Goal: Information Seeking & Learning: Learn about a topic

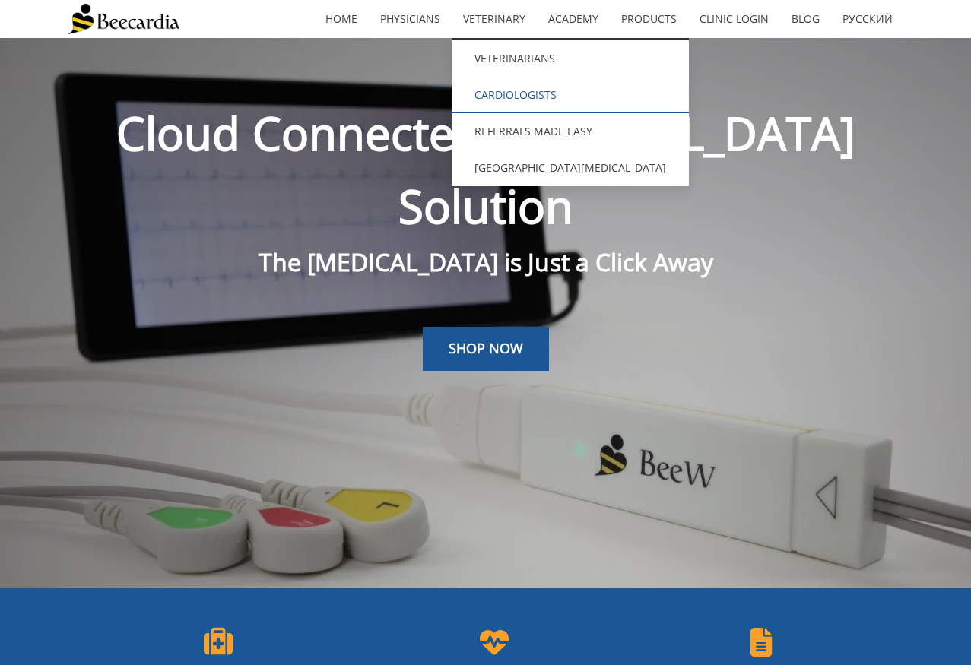
click at [502, 100] on link "Cardiologists" at bounding box center [570, 95] width 237 height 36
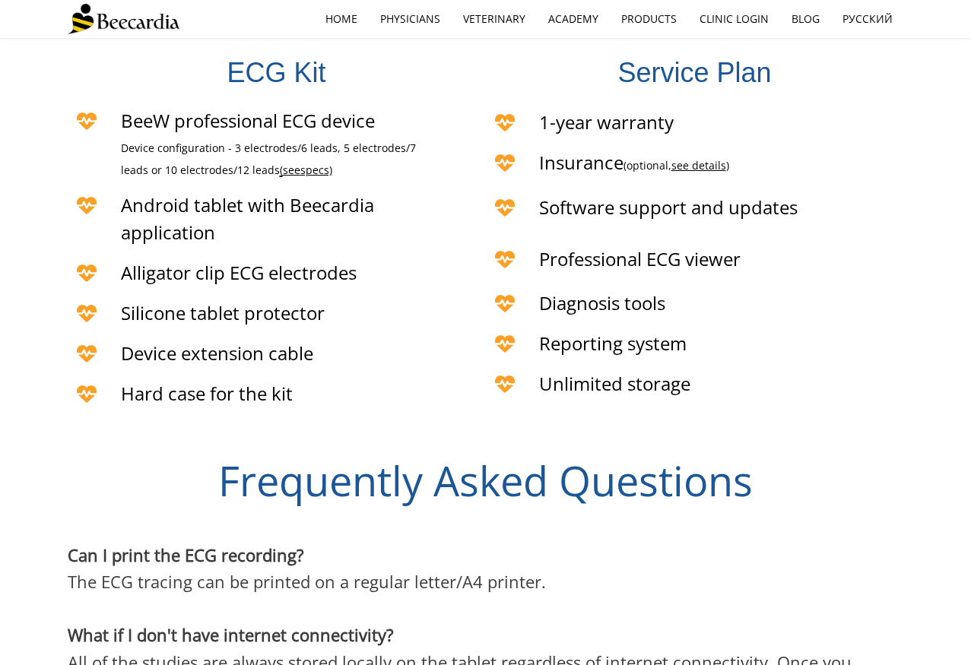
scroll to position [3071, 0]
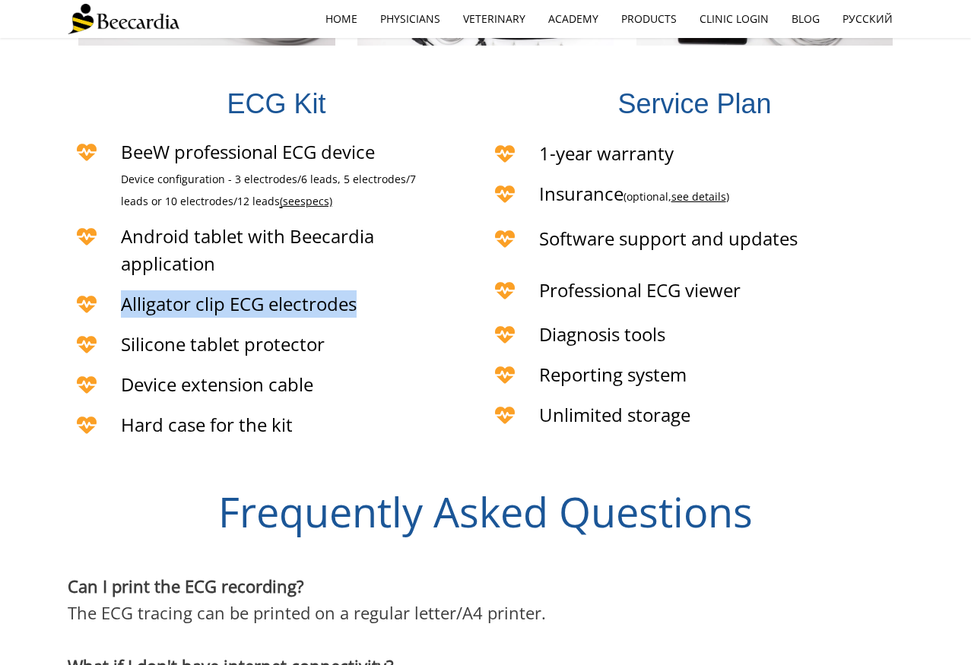
drag, startPoint x: 123, startPoint y: 282, endPoint x: 361, endPoint y: 287, distance: 238.1
click at [361, 290] on h4 "Alligator clip ECG electrodes" at bounding box center [303, 303] width 365 height 27
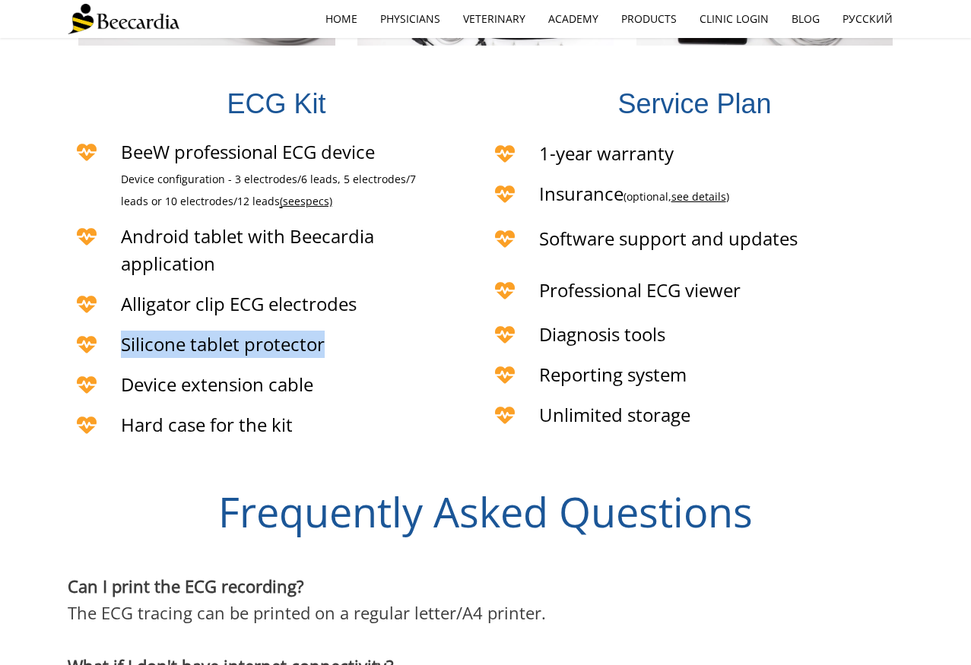
drag, startPoint x: 121, startPoint y: 320, endPoint x: 328, endPoint y: 323, distance: 206.8
click at [328, 331] on h4 "Silicone tablet protector" at bounding box center [303, 344] width 365 height 27
copy span "Silicone tablet protector"
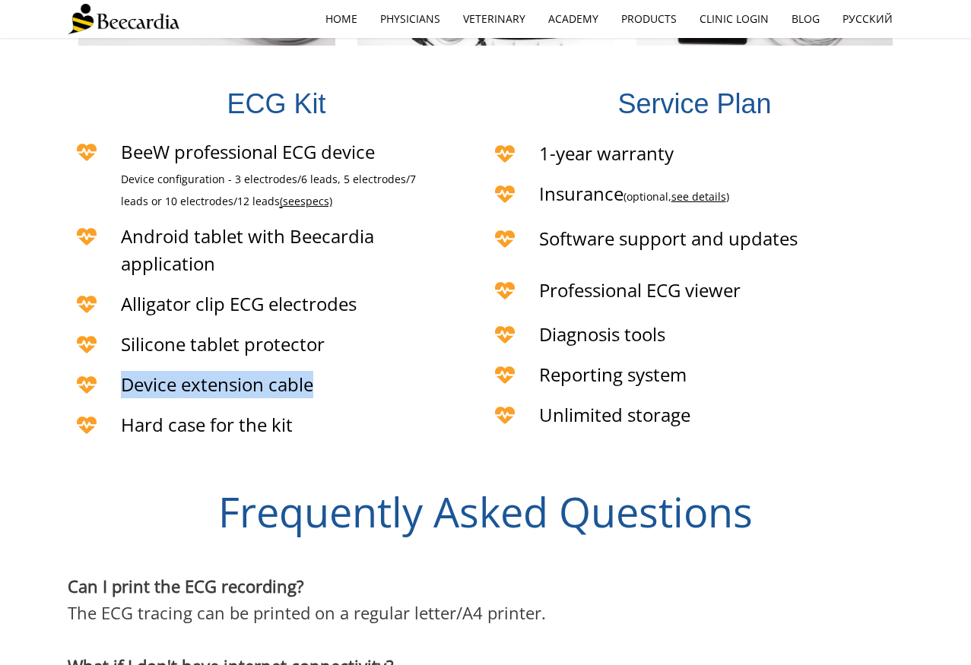
drag, startPoint x: 132, startPoint y: 363, endPoint x: 328, endPoint y: 363, distance: 195.4
click at [326, 371] on h4 "Device extension cable" at bounding box center [303, 384] width 365 height 27
copy span "Device extension cable"
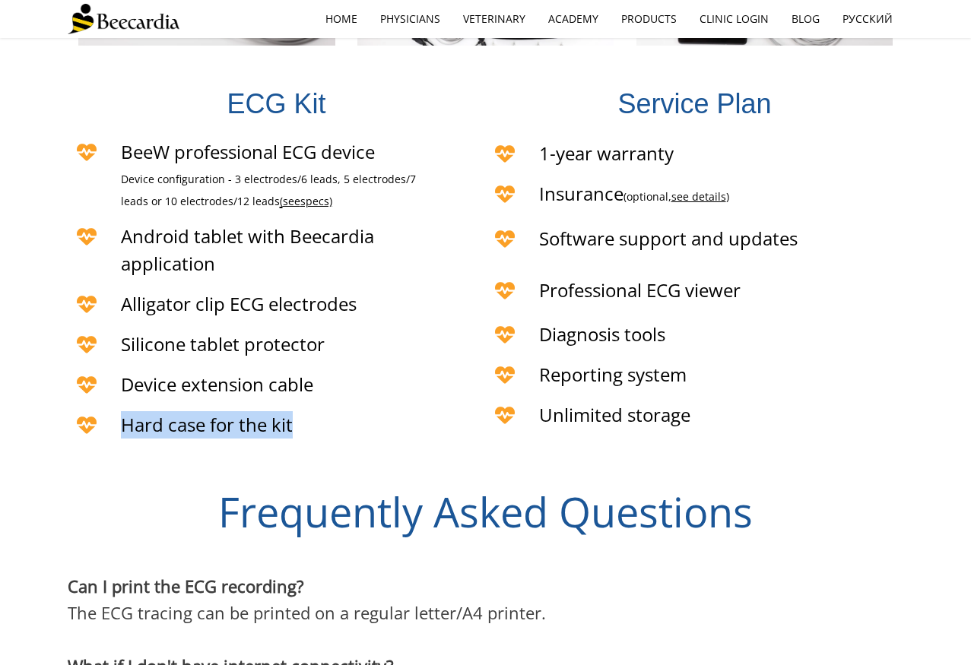
drag, startPoint x: 163, startPoint y: 405, endPoint x: 325, endPoint y: 406, distance: 162.0
click at [325, 411] on h4 "Hard case for the kit" at bounding box center [303, 424] width 365 height 27
copy span "Hard case for the kit"
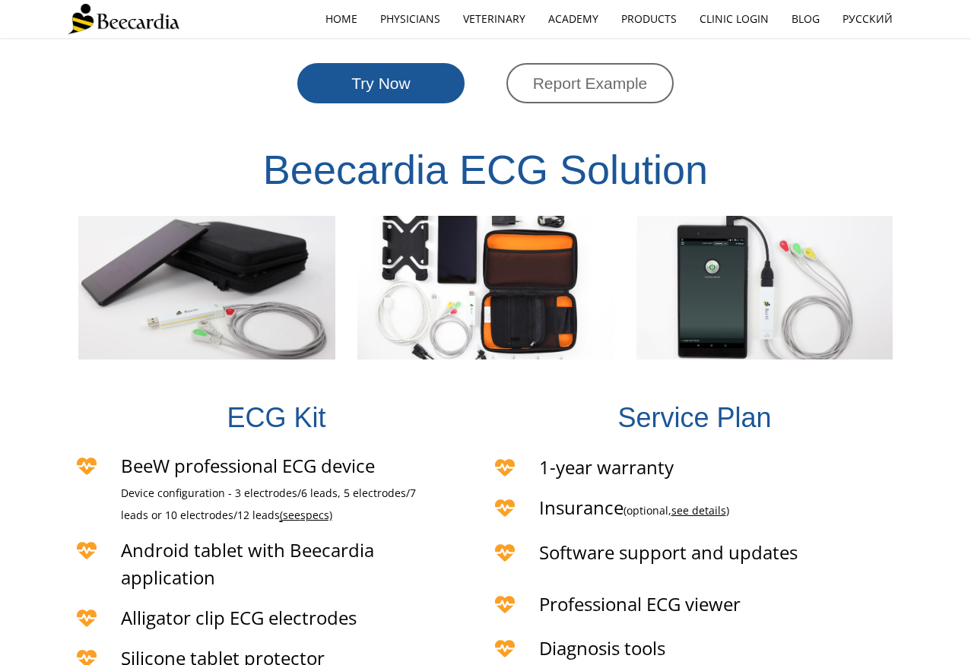
scroll to position [2756, 0]
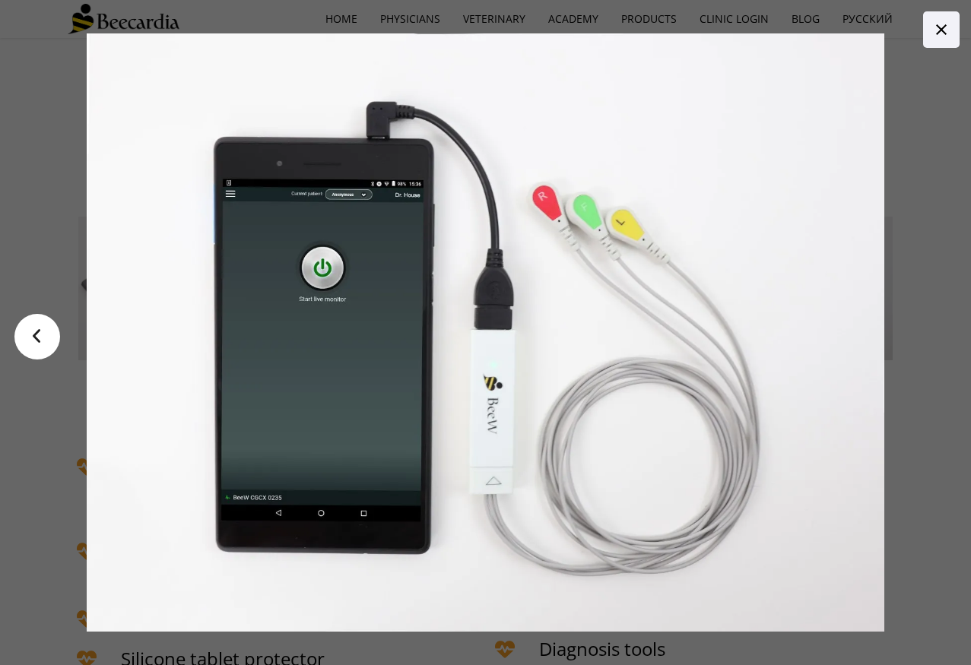
click at [59, 337] on link "<" at bounding box center [37, 337] width 46 height 46
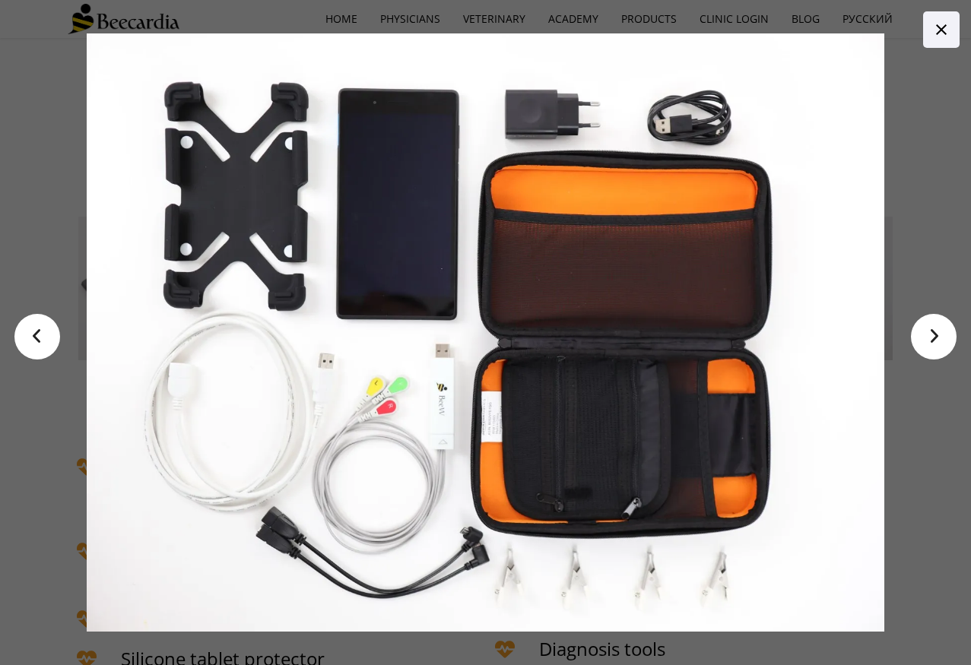
click at [58, 337] on link "<" at bounding box center [37, 337] width 46 height 46
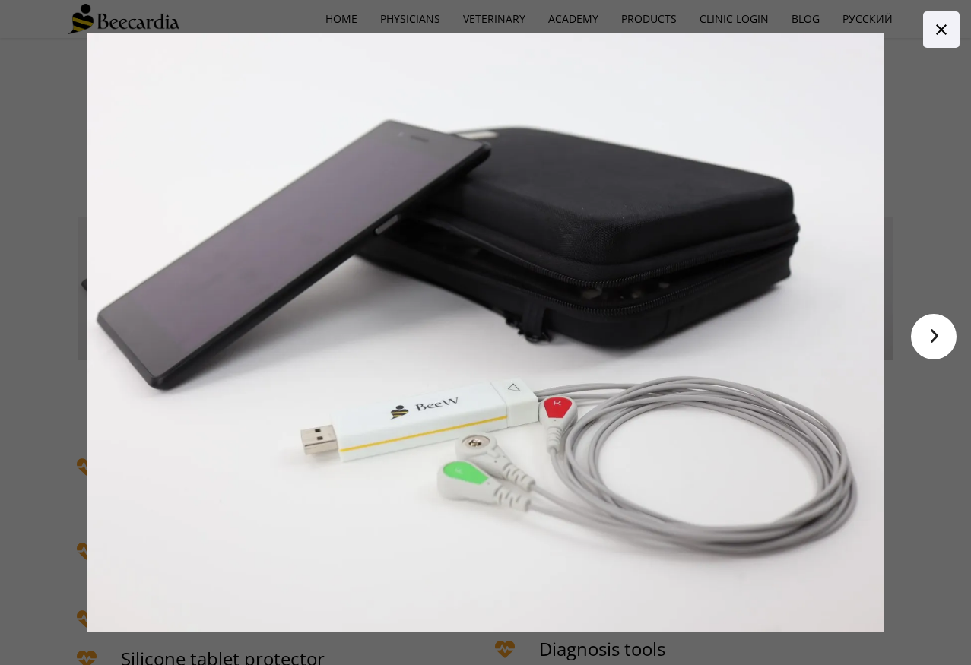
click at [58, 337] on div at bounding box center [486, 332] width 874 height 665
click at [946, 327] on link ">" at bounding box center [934, 337] width 46 height 46
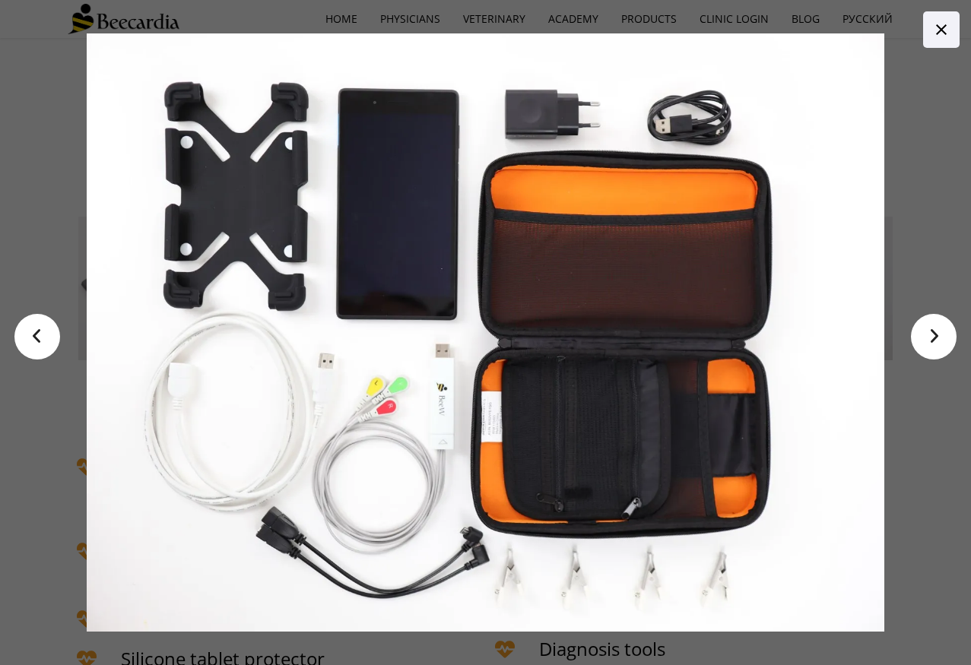
click at [945, 327] on link ">" at bounding box center [934, 337] width 46 height 46
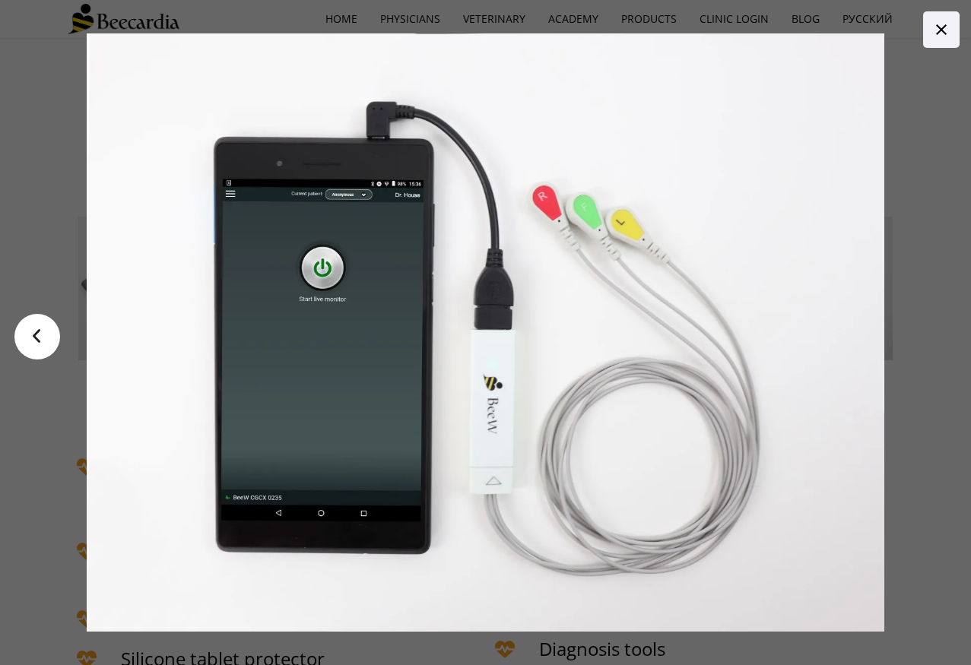
click at [945, 326] on div at bounding box center [524, 332] width 874 height 599
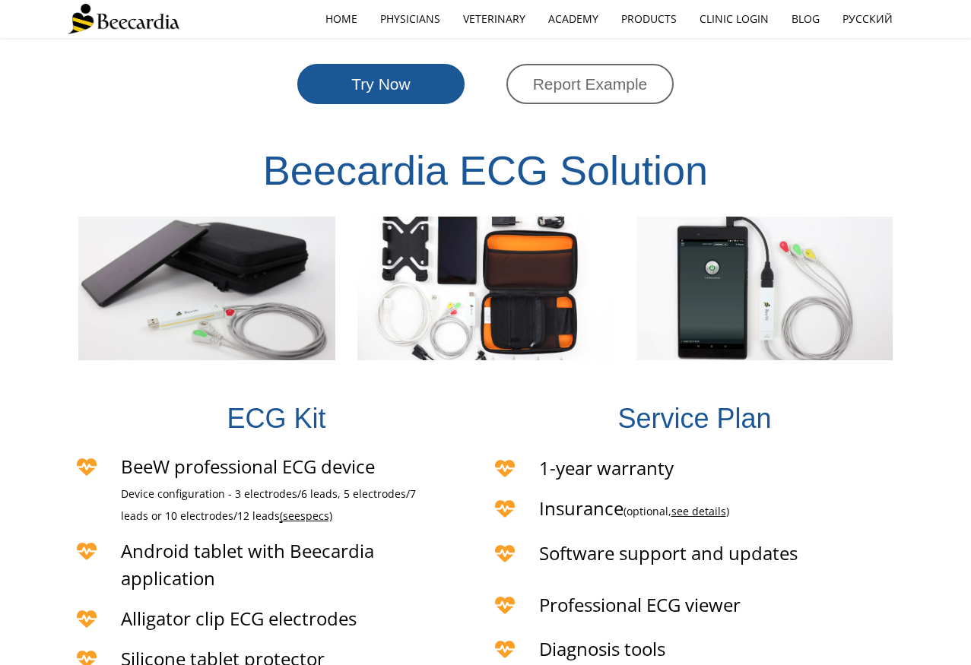
click at [901, 255] on div at bounding box center [764, 289] width 279 height 144
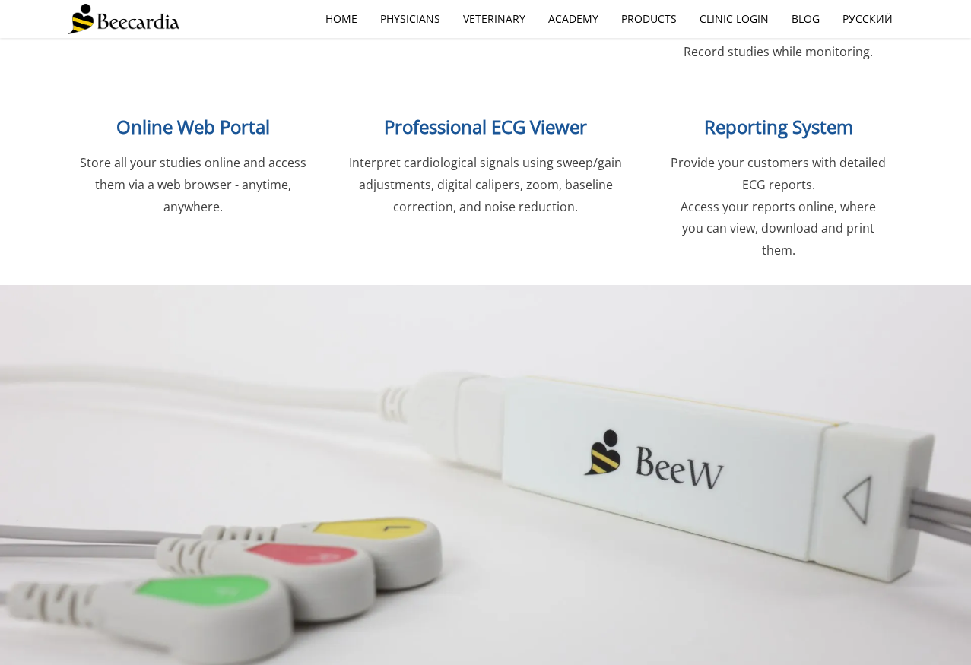
scroll to position [1893, 0]
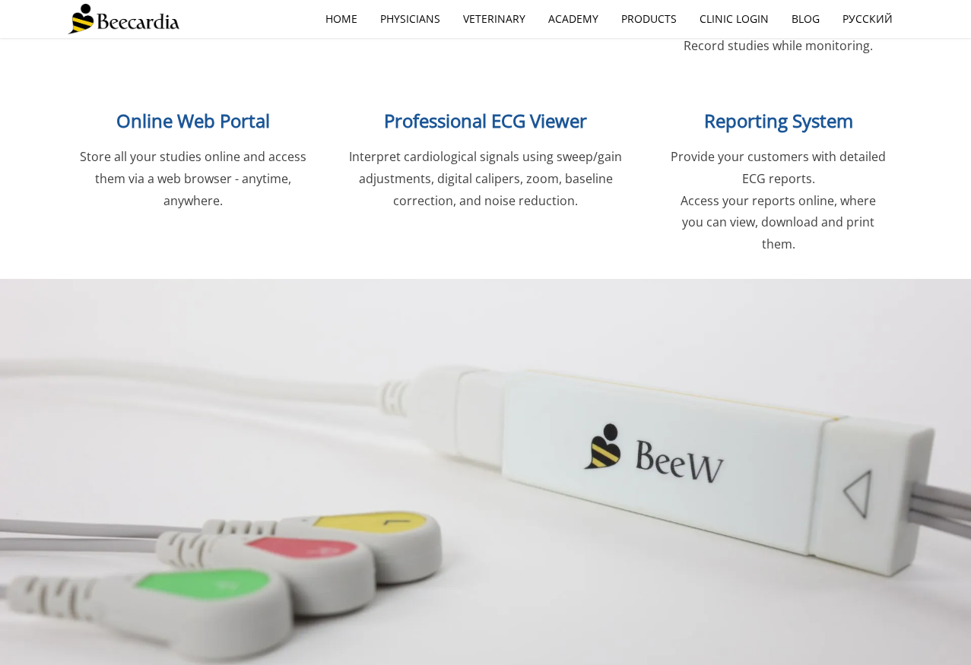
click at [639, 416] on div at bounding box center [486, 422] width 836 height 228
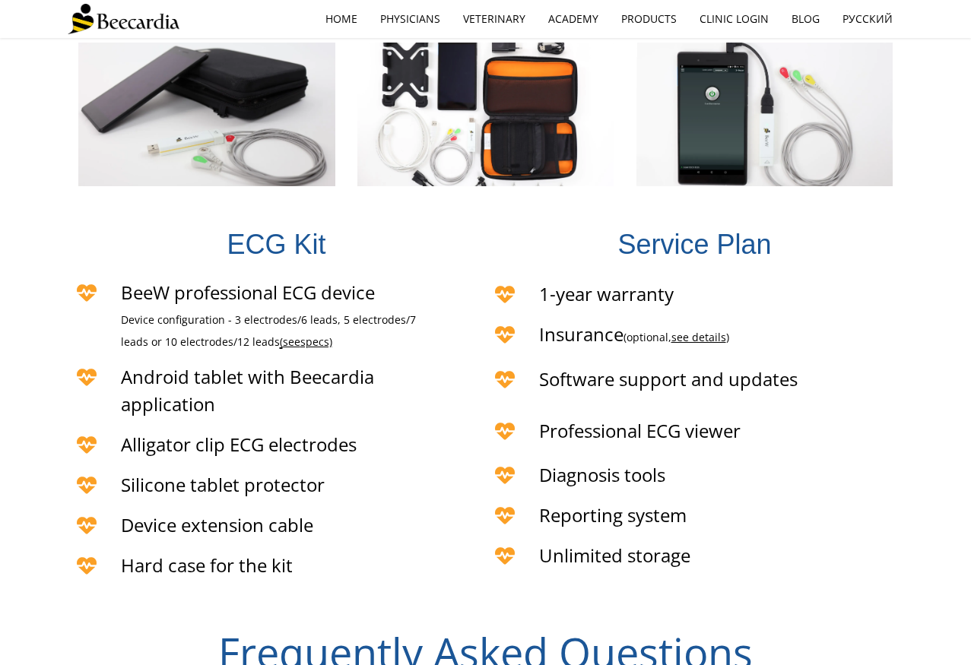
scroll to position [2756, 0]
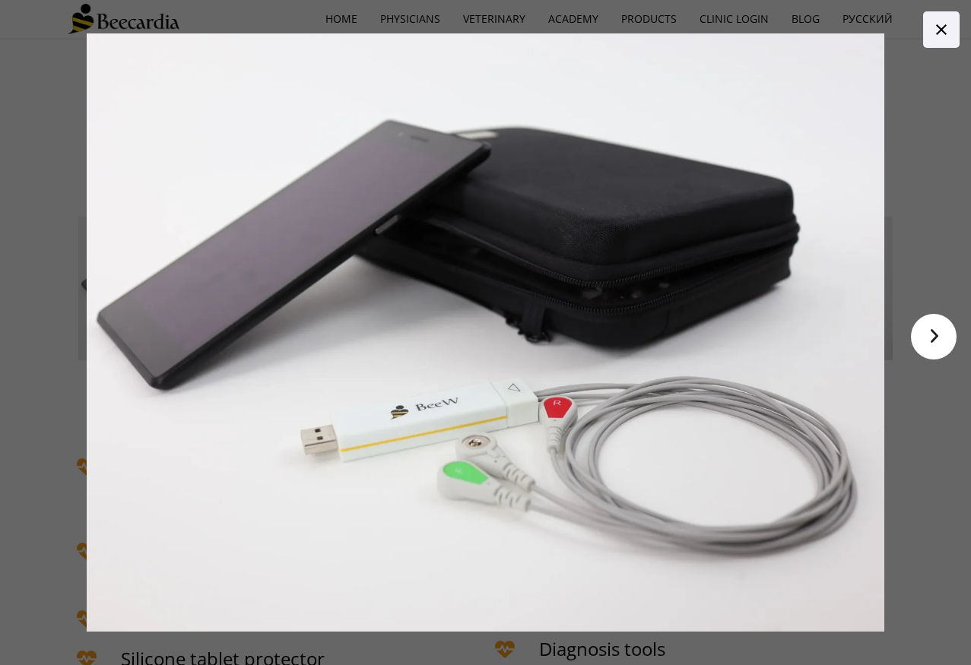
click at [941, 346] on link ">" at bounding box center [934, 337] width 46 height 46
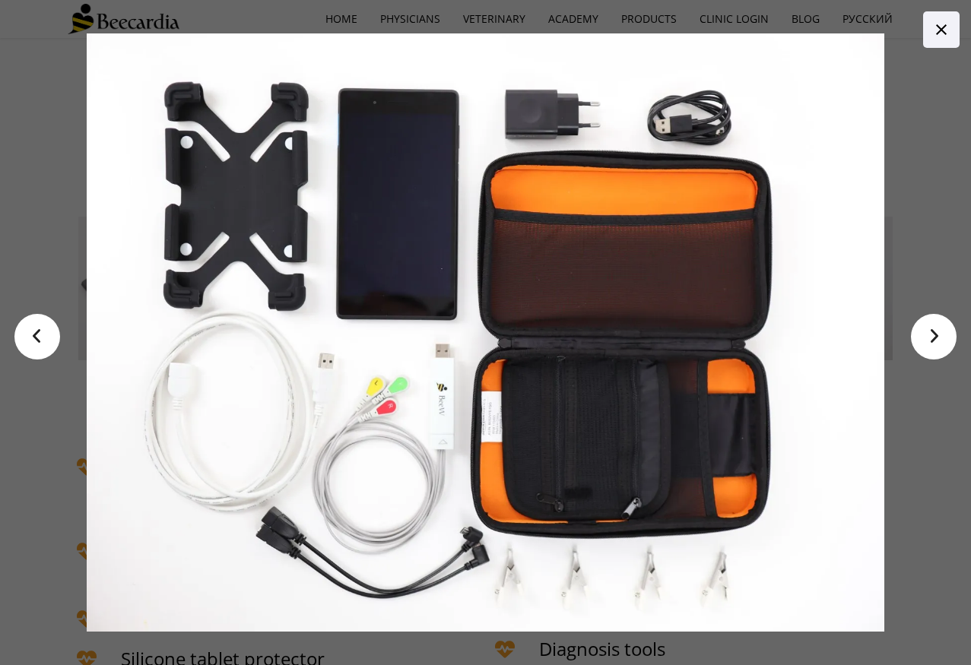
click at [960, 17] on div "< >" at bounding box center [485, 332] width 971 height 665
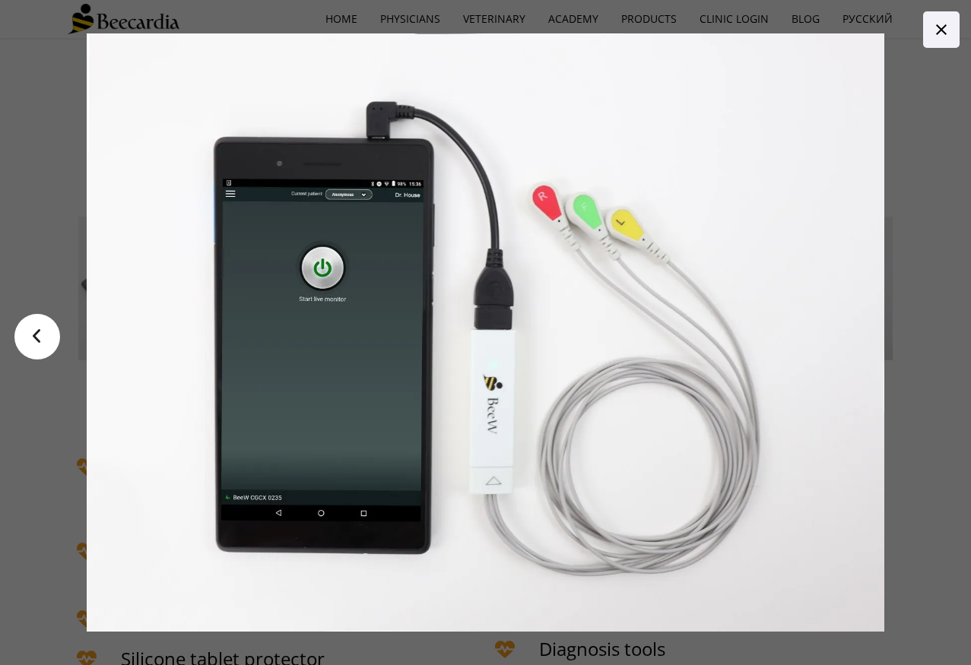
drag, startPoint x: 931, startPoint y: 40, endPoint x: 852, endPoint y: 49, distance: 79.6
click at [931, 40] on link at bounding box center [941, 29] width 36 height 36
